Goal: Use online tool/utility: Utilize a website feature to perform a specific function

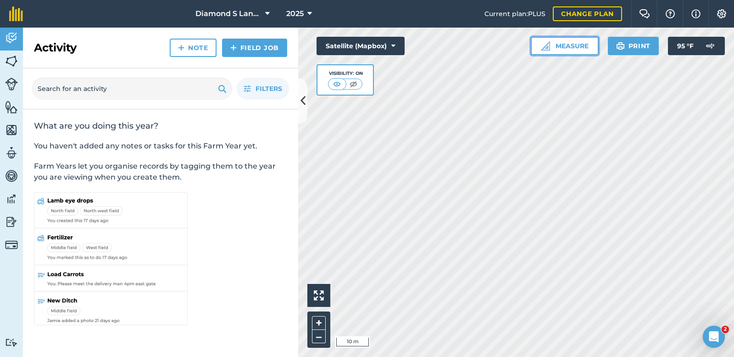
click at [552, 45] on button "Measure" at bounding box center [565, 46] width 68 height 18
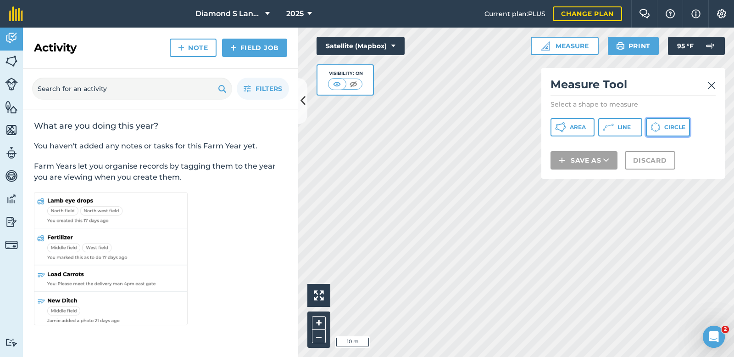
click at [671, 123] on button "Circle" at bounding box center [668, 127] width 44 height 18
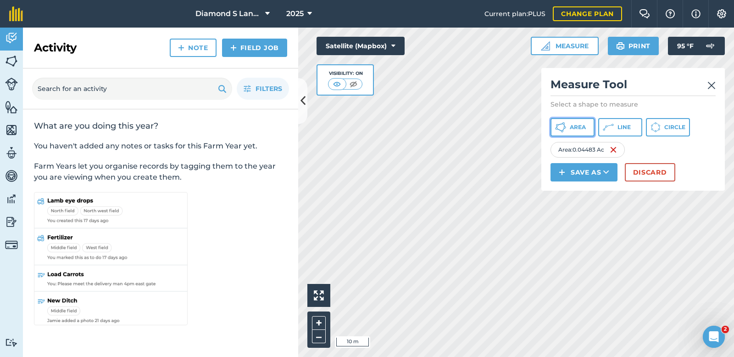
click at [567, 132] on button "Area" at bounding box center [573, 127] width 44 height 18
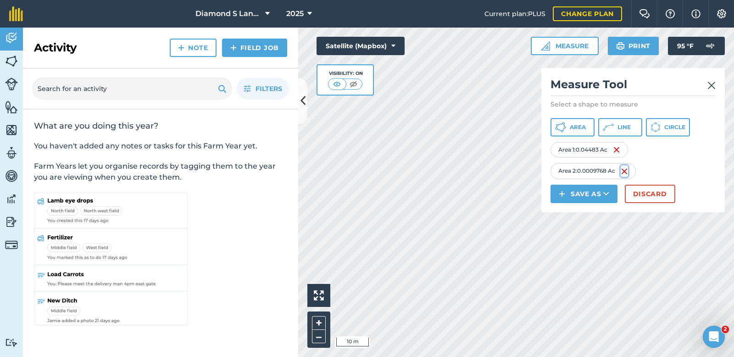
click at [626, 171] on img at bounding box center [624, 171] width 7 height 11
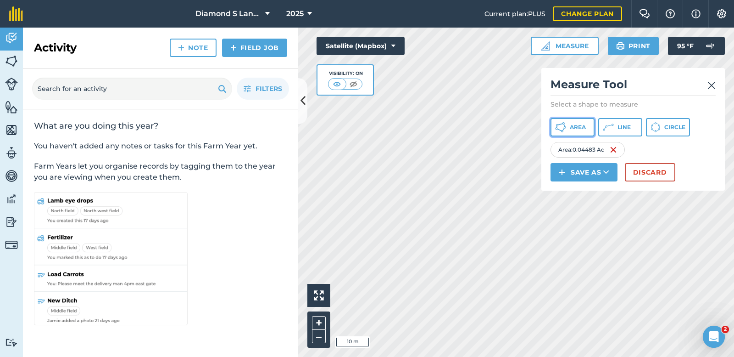
click at [576, 125] on span "Area" at bounding box center [578, 126] width 16 height 7
click at [614, 151] on img at bounding box center [613, 149] width 7 height 11
click at [614, 150] on img at bounding box center [612, 149] width 7 height 11
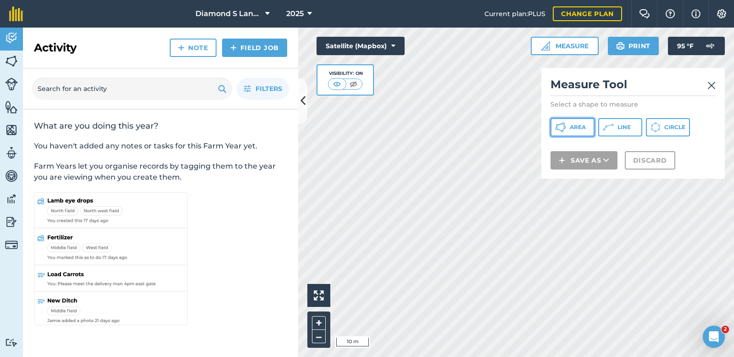
click at [566, 124] on button "Area" at bounding box center [573, 127] width 44 height 18
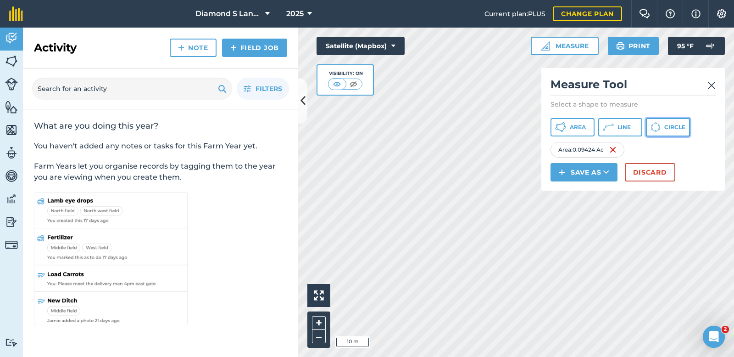
click at [672, 127] on span "Circle" at bounding box center [675, 126] width 21 height 7
drag, startPoint x: 673, startPoint y: 125, endPoint x: 646, endPoint y: 133, distance: 28.6
click at [673, 125] on span "Circle" at bounding box center [675, 126] width 21 height 7
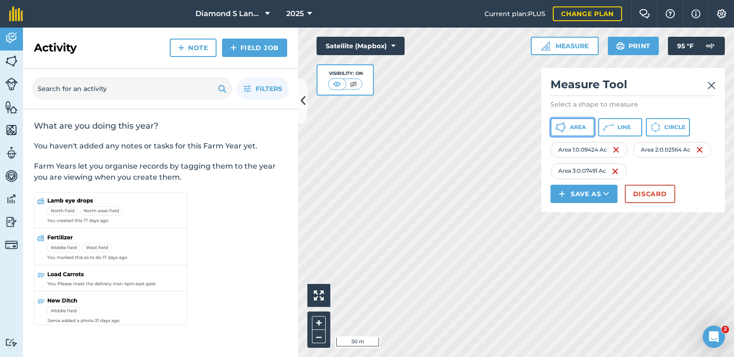
click at [572, 126] on span "Area" at bounding box center [578, 126] width 16 height 7
click at [561, 184] on div "Click to start drawing i 5 m + – Satellite (Mapbox) Visibility: On Measure Meas…" at bounding box center [516, 192] width 436 height 329
click at [558, 126] on icon at bounding box center [557, 127] width 1 height 2
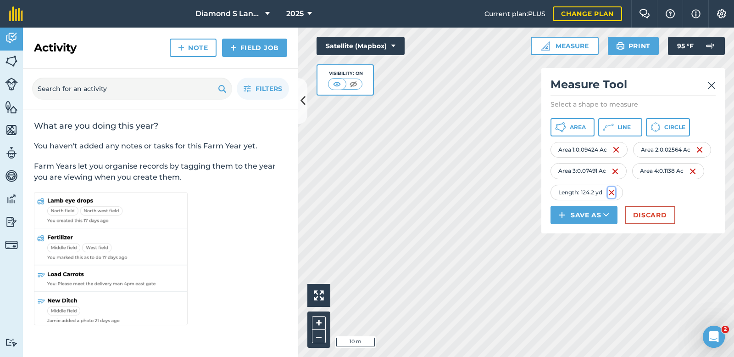
click at [613, 190] on img at bounding box center [611, 192] width 7 height 11
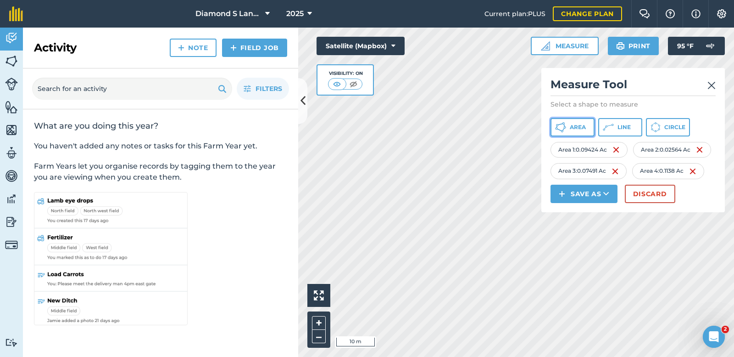
click at [558, 125] on icon at bounding box center [560, 127] width 11 height 11
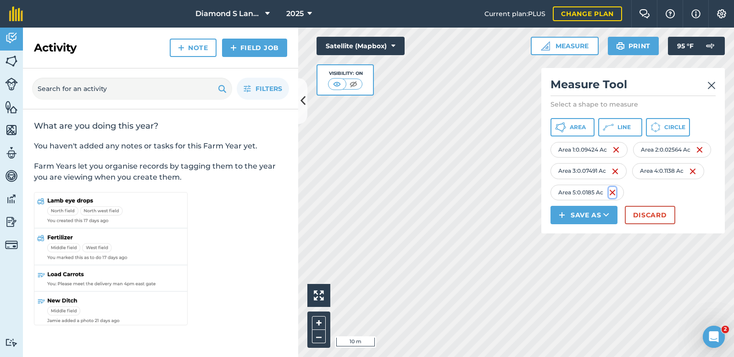
click at [614, 192] on img at bounding box center [612, 192] width 7 height 11
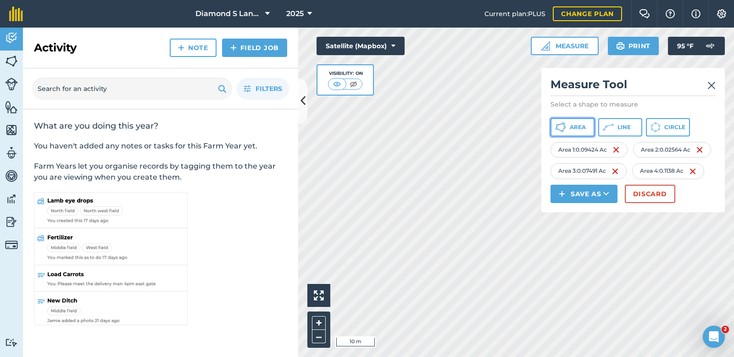
click at [562, 129] on icon at bounding box center [560, 127] width 11 height 11
